Goal: Task Accomplishment & Management: Use online tool/utility

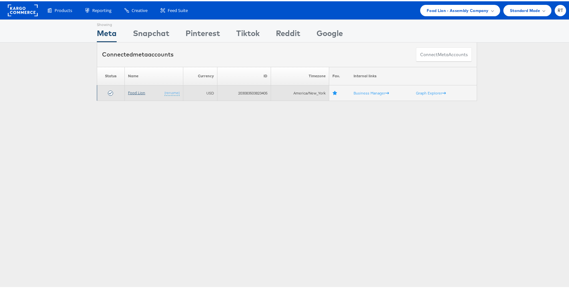
click at [134, 93] on link "Food Lion" at bounding box center [136, 91] width 17 height 5
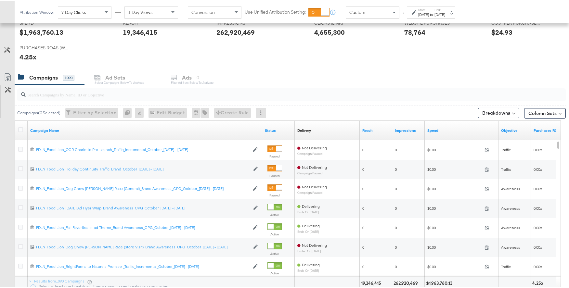
scroll to position [308, 0]
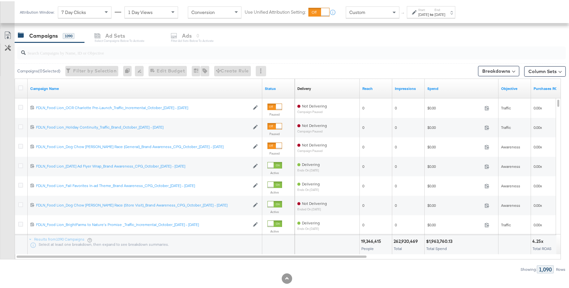
click at [127, 54] on input "search" at bounding box center [271, 49] width 490 height 13
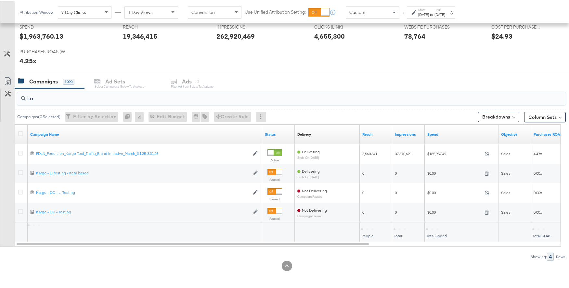
scroll to position [262, 0]
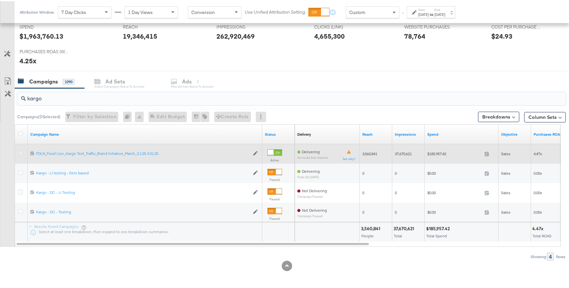
type input "kargo"
click at [22, 151] on icon at bounding box center [20, 151] width 5 height 5
click at [0, 0] on input "checkbox" at bounding box center [0, 0] width 0 height 0
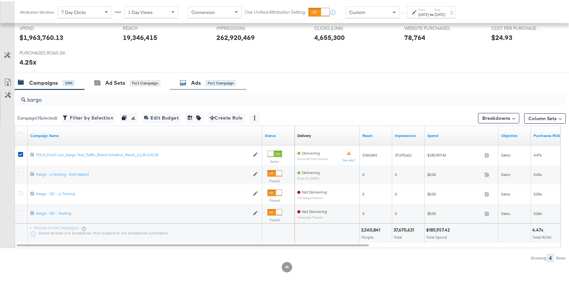
click at [201, 82] on div "Ads" at bounding box center [196, 81] width 10 height 7
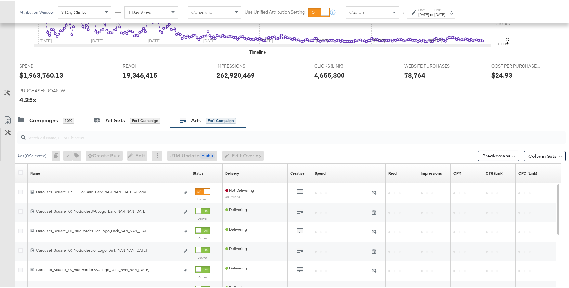
scroll to position [261, 0]
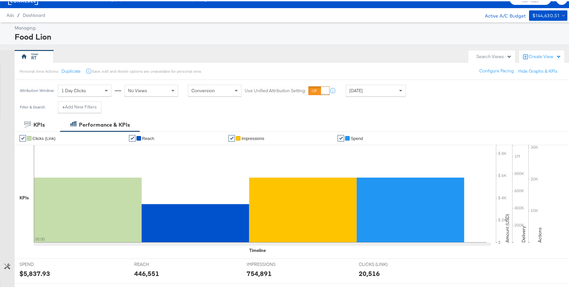
scroll to position [211, 0]
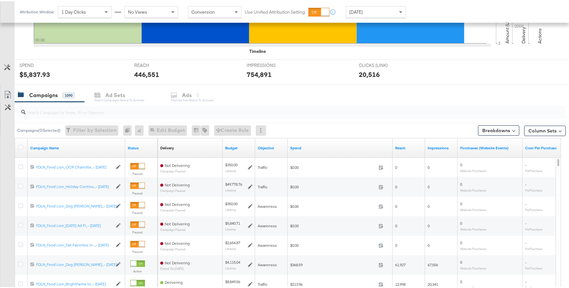
click at [35, 97] on div "Campaigns" at bounding box center [43, 93] width 29 height 7
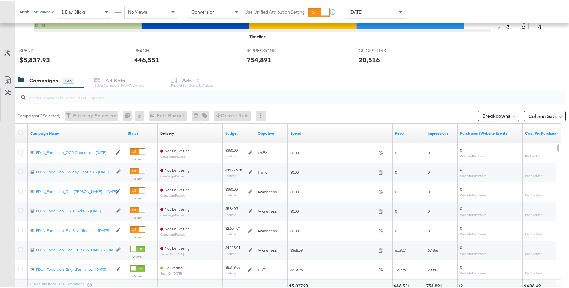
scroll to position [259, 0]
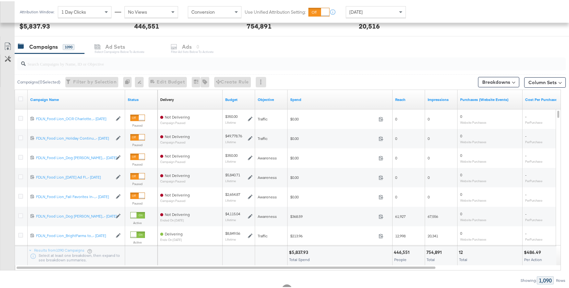
click at [387, 5] on div "Yesterday" at bounding box center [376, 11] width 60 height 12
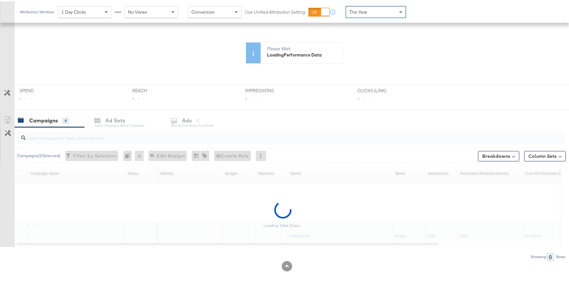
scroll to position [203, 0]
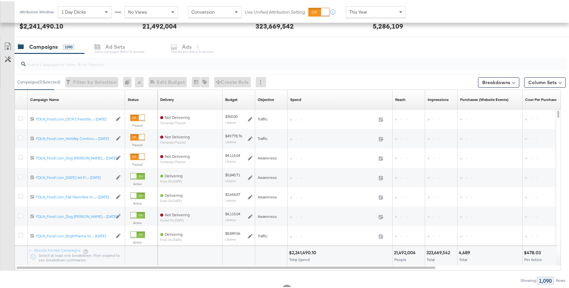
click at [191, 135] on div "Not Delivering Campaign Paused" at bounding box center [190, 137] width 60 height 9
click at [179, 65] on input "search" at bounding box center [271, 60] width 490 height 13
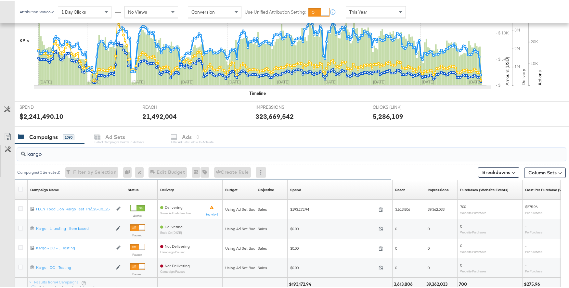
scroll to position [224, 0]
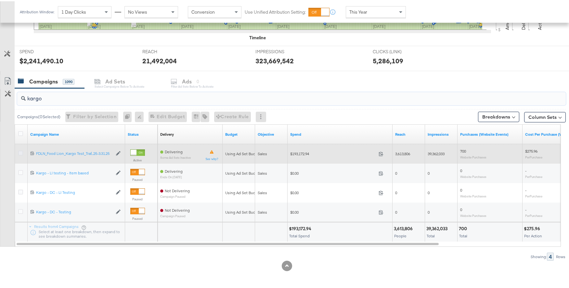
type input "kargo"
click at [20, 151] on icon at bounding box center [20, 151] width 5 height 5
click at [0, 0] on input "checkbox" at bounding box center [0, 0] width 0 height 0
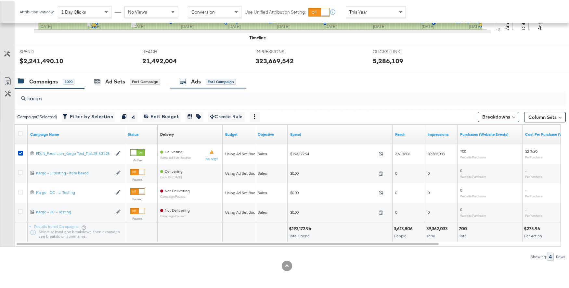
click at [199, 84] on div "Ads" at bounding box center [196, 80] width 10 height 7
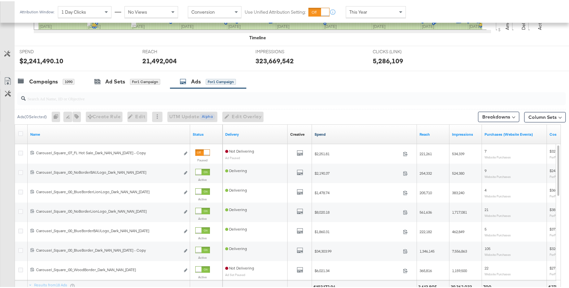
click at [319, 135] on link "Spend" at bounding box center [364, 133] width 100 height 5
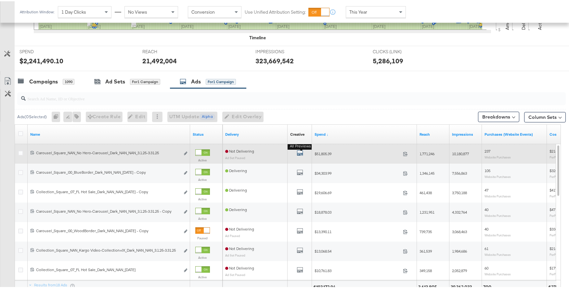
click at [302, 151] on icon "default" at bounding box center [300, 151] width 6 height 6
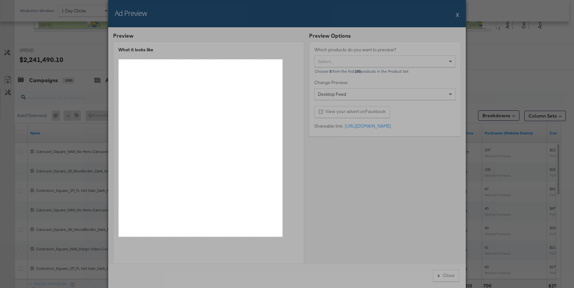
click at [119, 59] on div "504 X 546" at bounding box center [201, 147] width 164 height 177
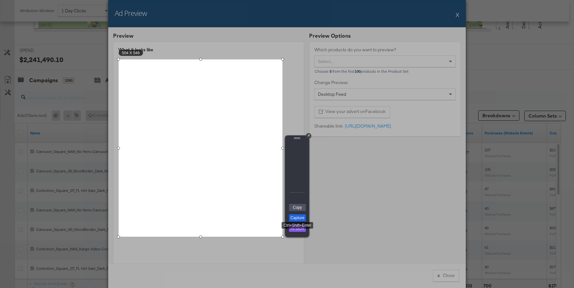
click at [298, 220] on link "Capture" at bounding box center [297, 217] width 17 height 7
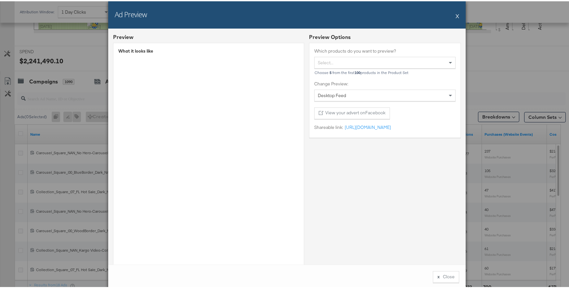
click at [455, 14] on button "X" at bounding box center [457, 14] width 4 height 13
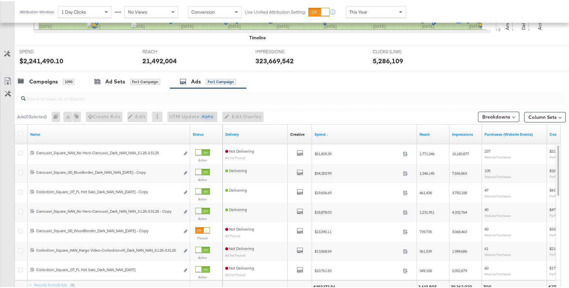
click at [127, 98] on input "search" at bounding box center [271, 94] width 490 height 13
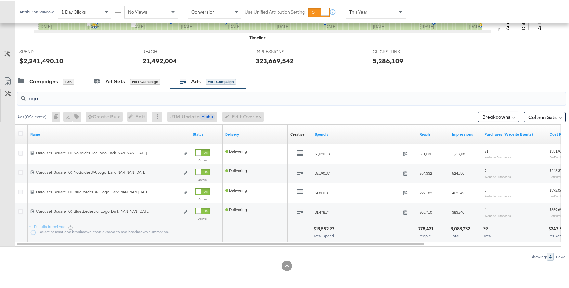
type input "logo"
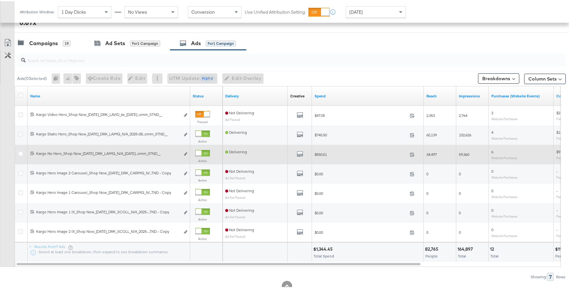
scroll to position [320, 0]
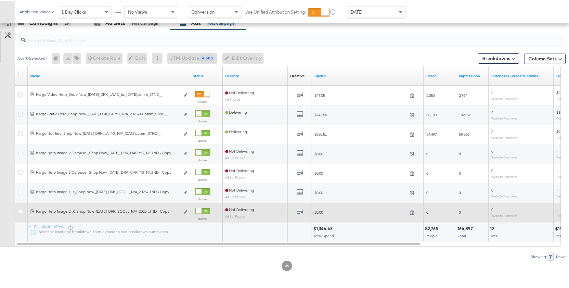
drag, startPoint x: 124, startPoint y: 279, endPoint x: 120, endPoint y: 213, distance: 66.1
click at [124, 278] on div "KPIs Performance & KPIs Customize KPIs ✔ Clicks (Link) ✔ Purchases (Website Eve…" at bounding box center [287, 48] width 574 height 480
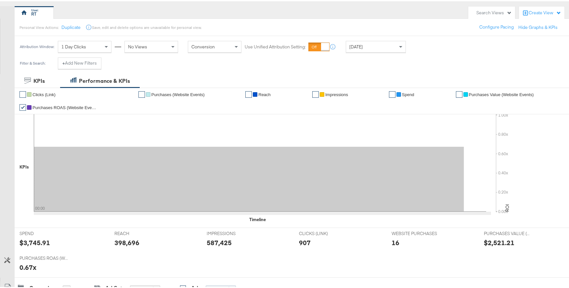
scroll to position [0, 0]
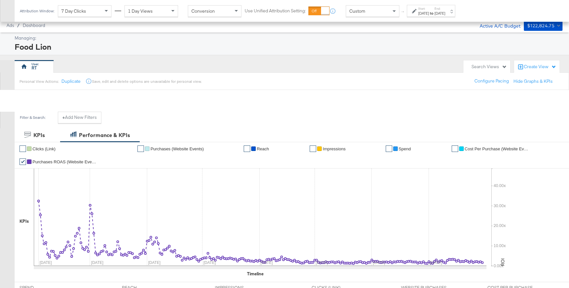
scroll to position [261, 0]
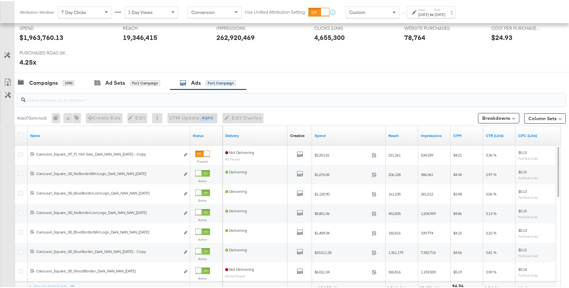
click at [147, 97] on input "search" at bounding box center [271, 96] width 490 height 13
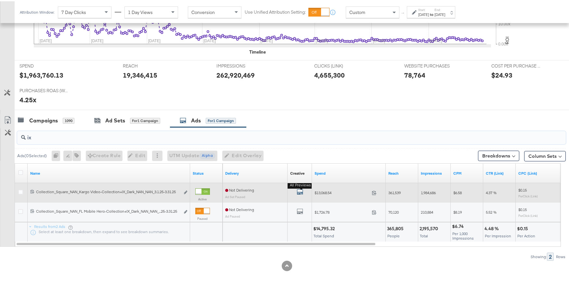
type input "ix"
click at [298, 191] on icon "default" at bounding box center [300, 190] width 6 height 6
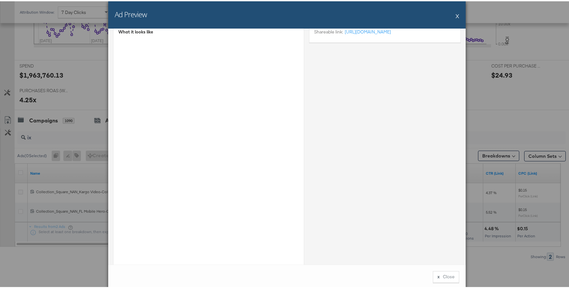
scroll to position [19, 0]
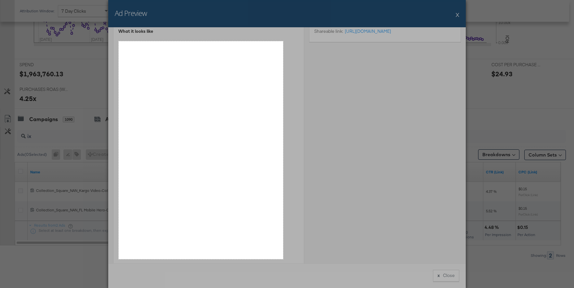
drag, startPoint x: 283, startPoint y: 259, endPoint x: 119, endPoint y: 41, distance: 273.0
click at [119, 41] on div "506 X 671" at bounding box center [294, 32] width 588 height 511
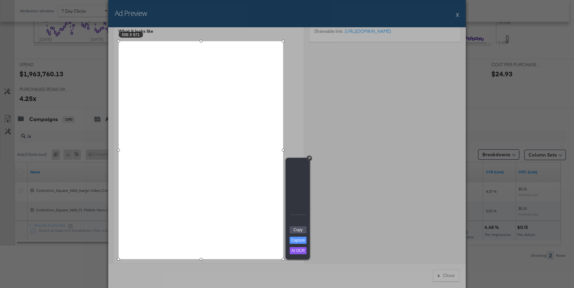
click at [371, 117] on div at bounding box center [435, 18] width 305 height 482
click at [377, 85] on div at bounding box center [435, 18] width 305 height 482
drag, startPoint x: 366, startPoint y: 83, endPoint x: 292, endPoint y: 63, distance: 77.1
click at [365, 83] on div at bounding box center [435, 18] width 305 height 482
click at [309, 157] on div "+" at bounding box center [309, 159] width 6 height 6
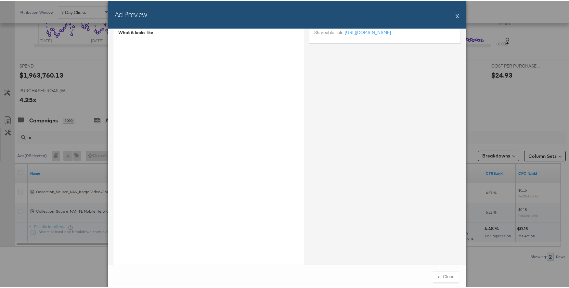
click at [456, 15] on button "X" at bounding box center [457, 14] width 4 height 13
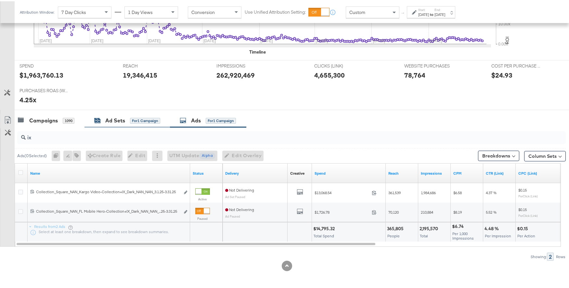
click at [140, 122] on div "Ad Sets for 1 Campaign" at bounding box center [127, 119] width 66 height 7
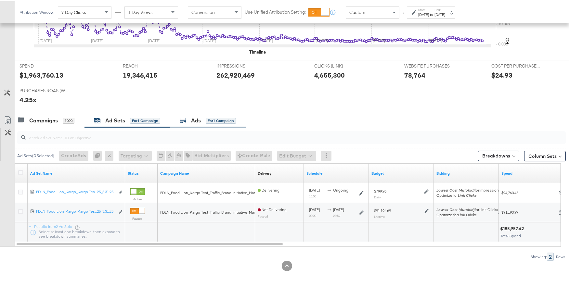
click at [195, 120] on div "Ads" at bounding box center [196, 119] width 10 height 7
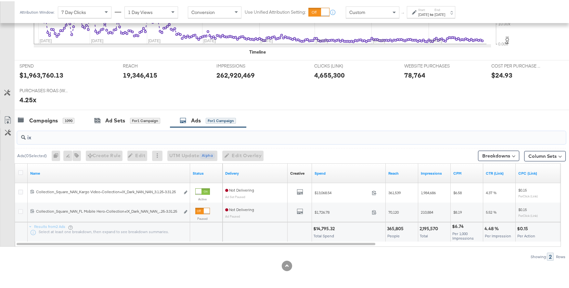
drag, startPoint x: 43, startPoint y: 139, endPoint x: -45, endPoint y: 124, distance: 89.2
